Goal: Check status: Check status

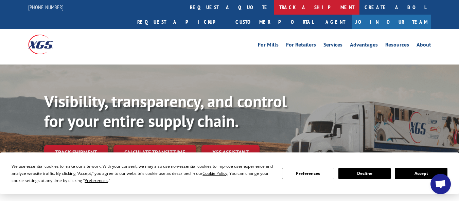
click at [274, 5] on link "track a shipment" at bounding box center [316, 7] width 85 height 15
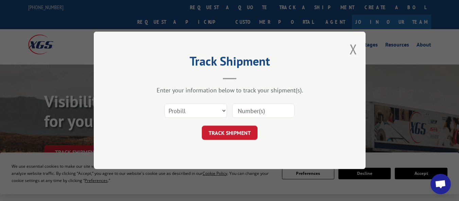
click at [252, 112] on input at bounding box center [263, 111] width 62 height 14
paste input "17094608"
type input "17094608"
click at [231, 136] on button "TRACK SHIPMENT" at bounding box center [230, 133] width 56 height 14
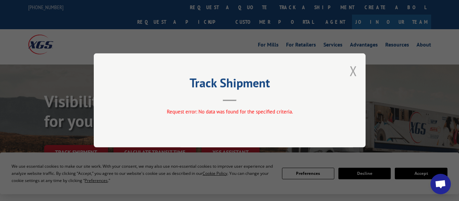
click at [356, 70] on button "Close modal" at bounding box center [353, 71] width 7 height 18
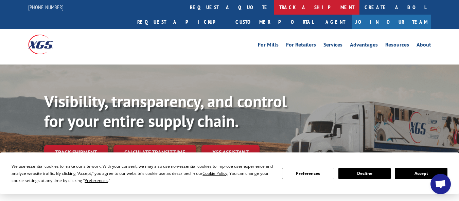
click at [274, 7] on link "track a shipment" at bounding box center [316, 7] width 85 height 15
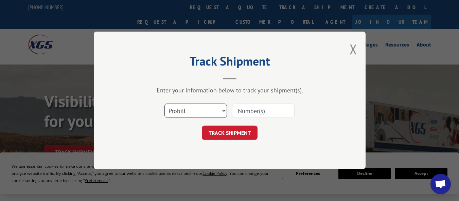
click at [211, 112] on select "Select category... Probill BOL PO" at bounding box center [195, 111] width 62 height 14
select select "po"
click at [164, 104] on select "Select category... Probill BOL PO" at bounding box center [195, 111] width 62 height 14
click at [245, 109] on input at bounding box center [263, 111] width 62 height 14
paste input "0002976396"
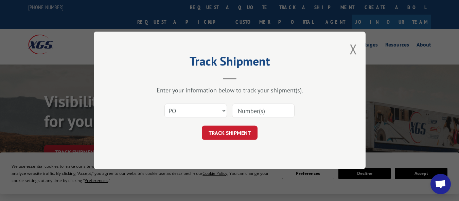
type input "0002976396"
click at [233, 133] on button "TRACK SHIPMENT" at bounding box center [230, 133] width 56 height 14
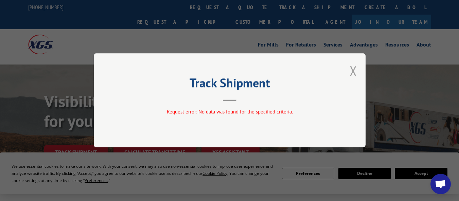
click at [355, 70] on button "Close modal" at bounding box center [353, 71] width 7 height 18
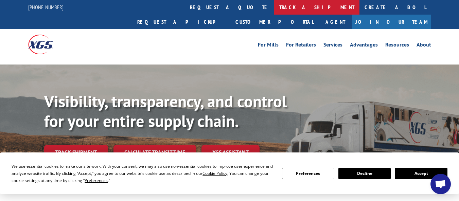
click at [274, 4] on link "track a shipment" at bounding box center [316, 7] width 85 height 15
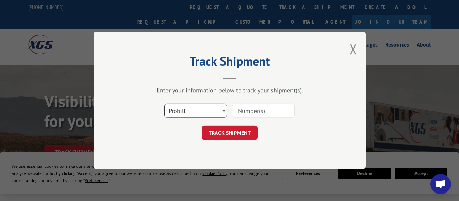
click at [201, 104] on select "Select category... Probill BOL PO" at bounding box center [195, 111] width 62 height 14
select select "po"
click at [164, 104] on select "Select category... Probill BOL PO" at bounding box center [195, 111] width 62 height 14
click at [244, 113] on input at bounding box center [263, 111] width 62 height 14
paste input "0002976396"
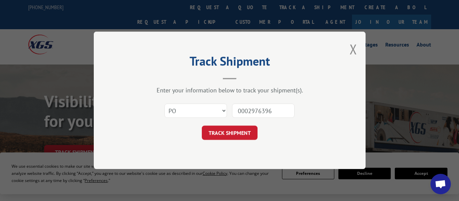
drag, startPoint x: 243, startPoint y: 111, endPoint x: 225, endPoint y: 111, distance: 18.7
click at [225, 111] on div "Select category... Probill BOL PO 0002976396" at bounding box center [230, 111] width 204 height 22
type input "02976396"
click at [230, 131] on button "TRACK SHIPMENT" at bounding box center [230, 133] width 56 height 14
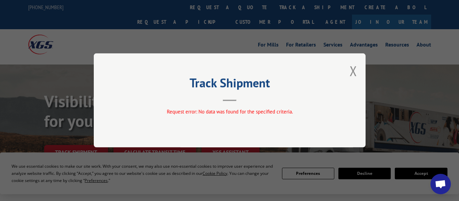
click at [354, 73] on button "Close modal" at bounding box center [353, 71] width 7 height 18
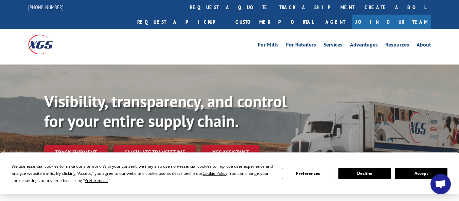
click at [274, 6] on link "track a shipment" at bounding box center [316, 7] width 85 height 15
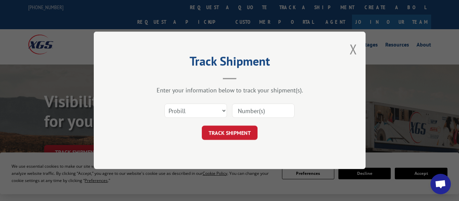
click at [256, 109] on input at bounding box center [263, 111] width 62 height 14
paste input "17094683"
type input "17094683"
click at [244, 128] on button "TRACK SHIPMENT" at bounding box center [230, 133] width 56 height 14
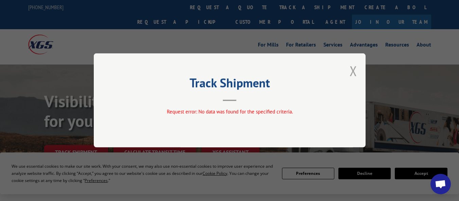
click at [354, 72] on button "Close modal" at bounding box center [353, 71] width 7 height 18
